Goal: Entertainment & Leisure: Consume media (video, audio)

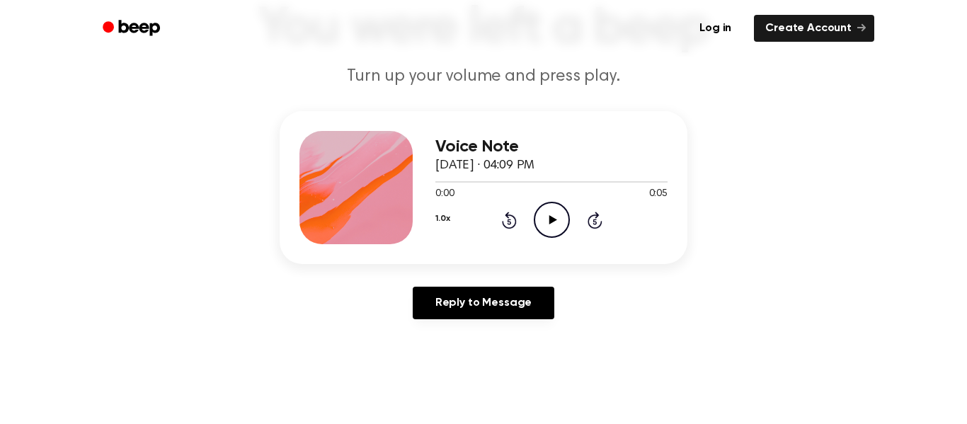
scroll to position [112, 0]
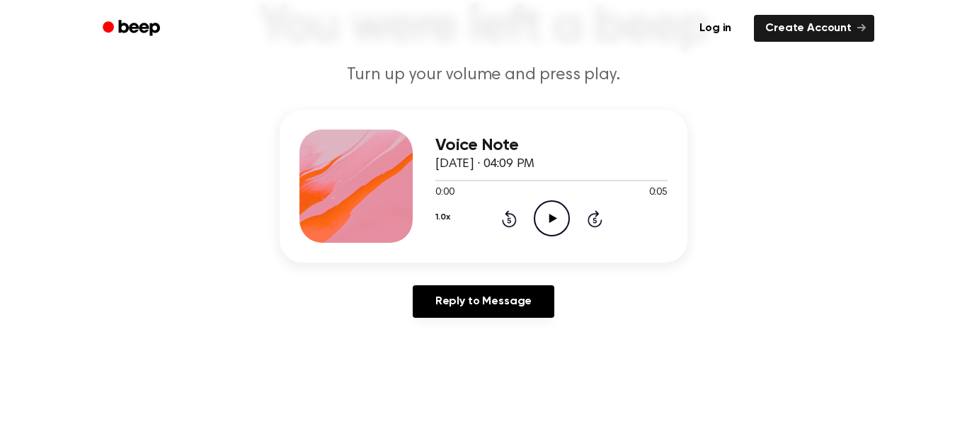
click at [567, 219] on icon "Play Audio" at bounding box center [552, 218] width 36 height 36
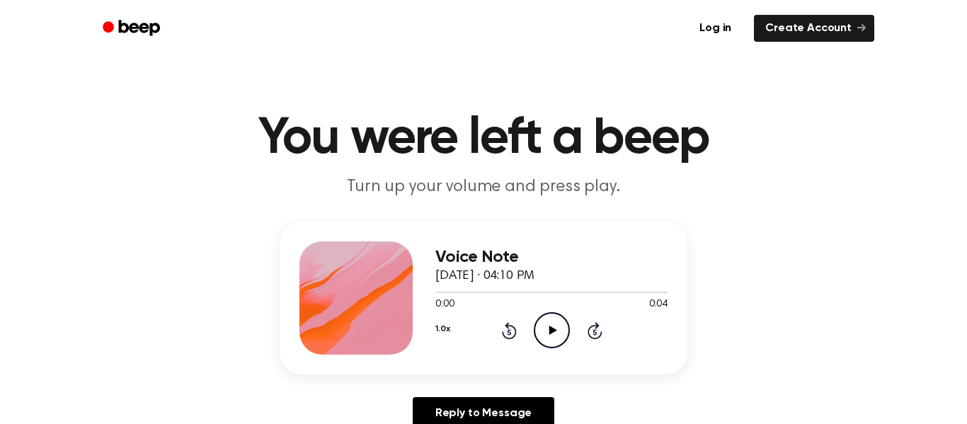
click at [568, 329] on icon "Play Audio" at bounding box center [552, 330] width 36 height 36
click at [563, 325] on icon "Play Audio" at bounding box center [552, 330] width 36 height 36
